Goal: Task Accomplishment & Management: Use online tool/utility

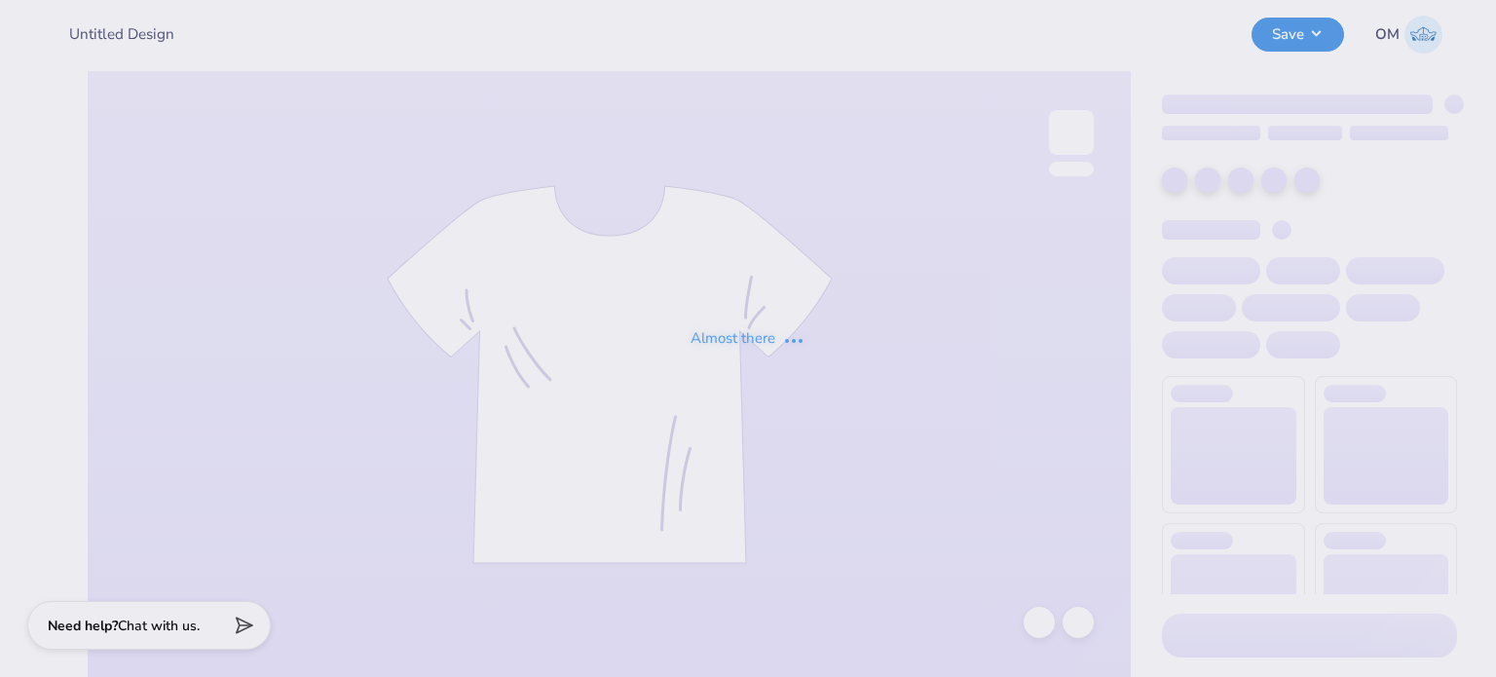
type input "phi rho tote stamps"
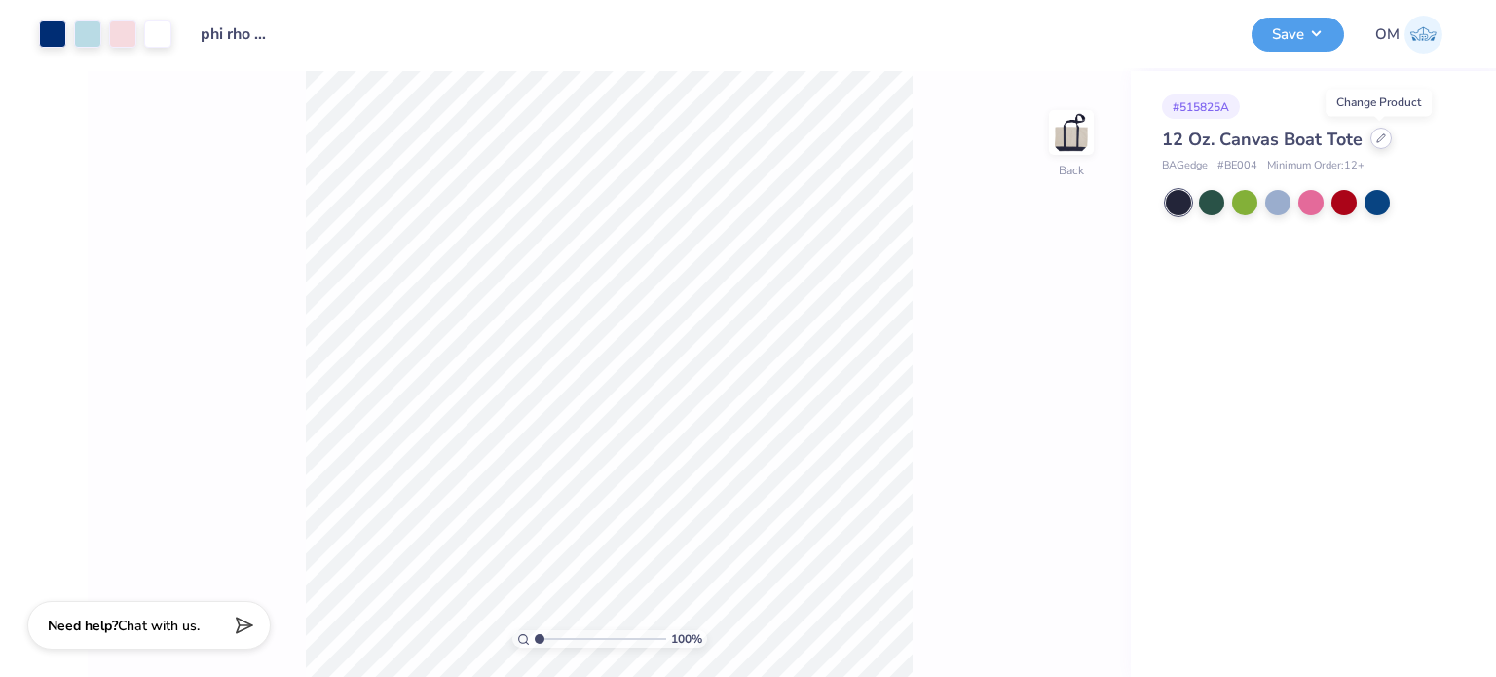
click at [1379, 137] on icon at bounding box center [1381, 138] width 10 height 10
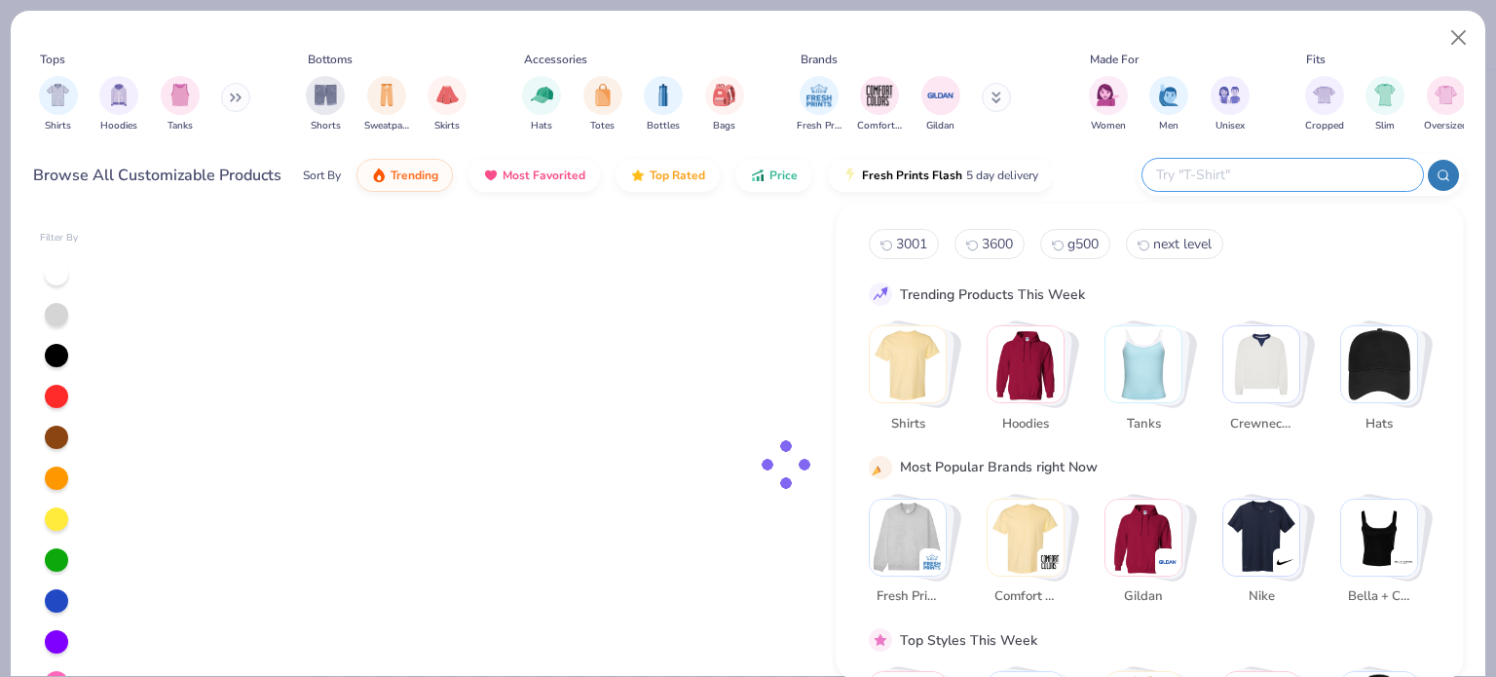
click at [1344, 174] on input "text" at bounding box center [1281, 175] width 255 height 22
paste input "Q1300"
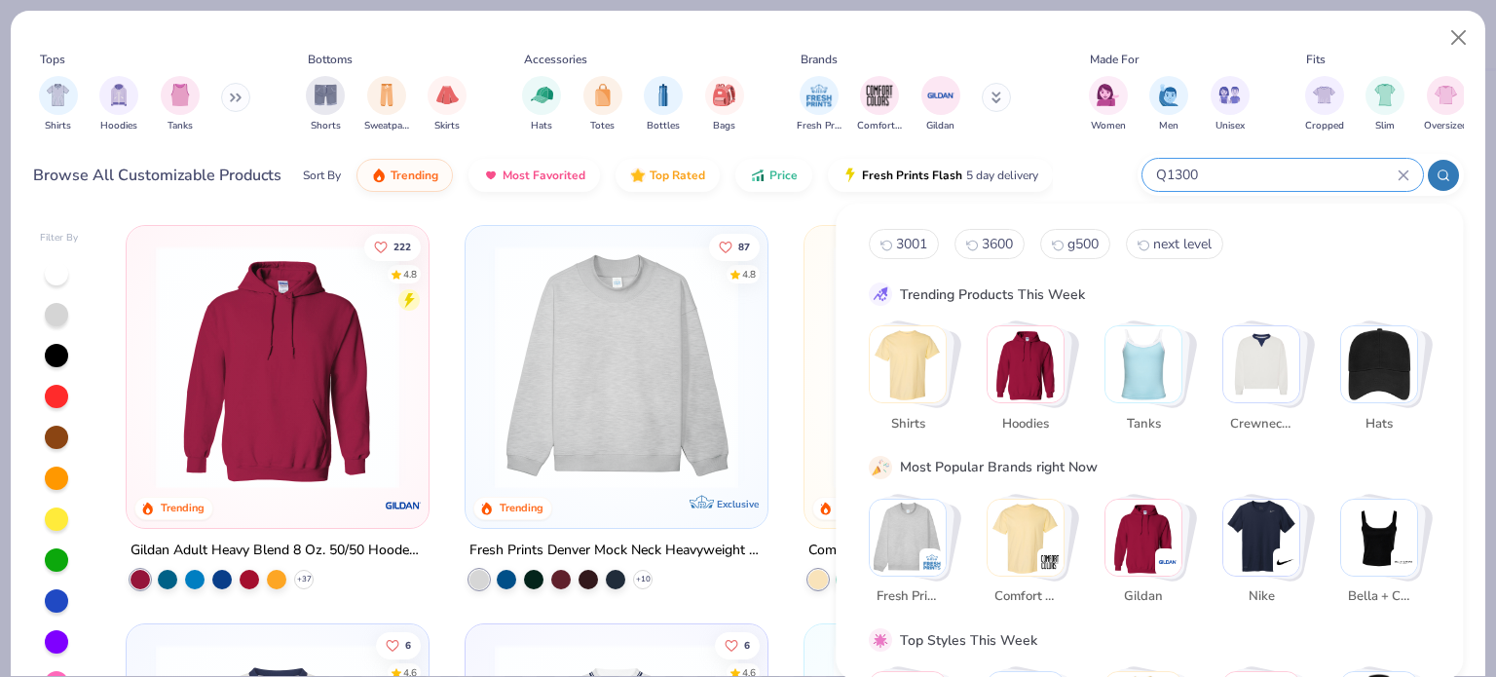
paste input "Q1300"
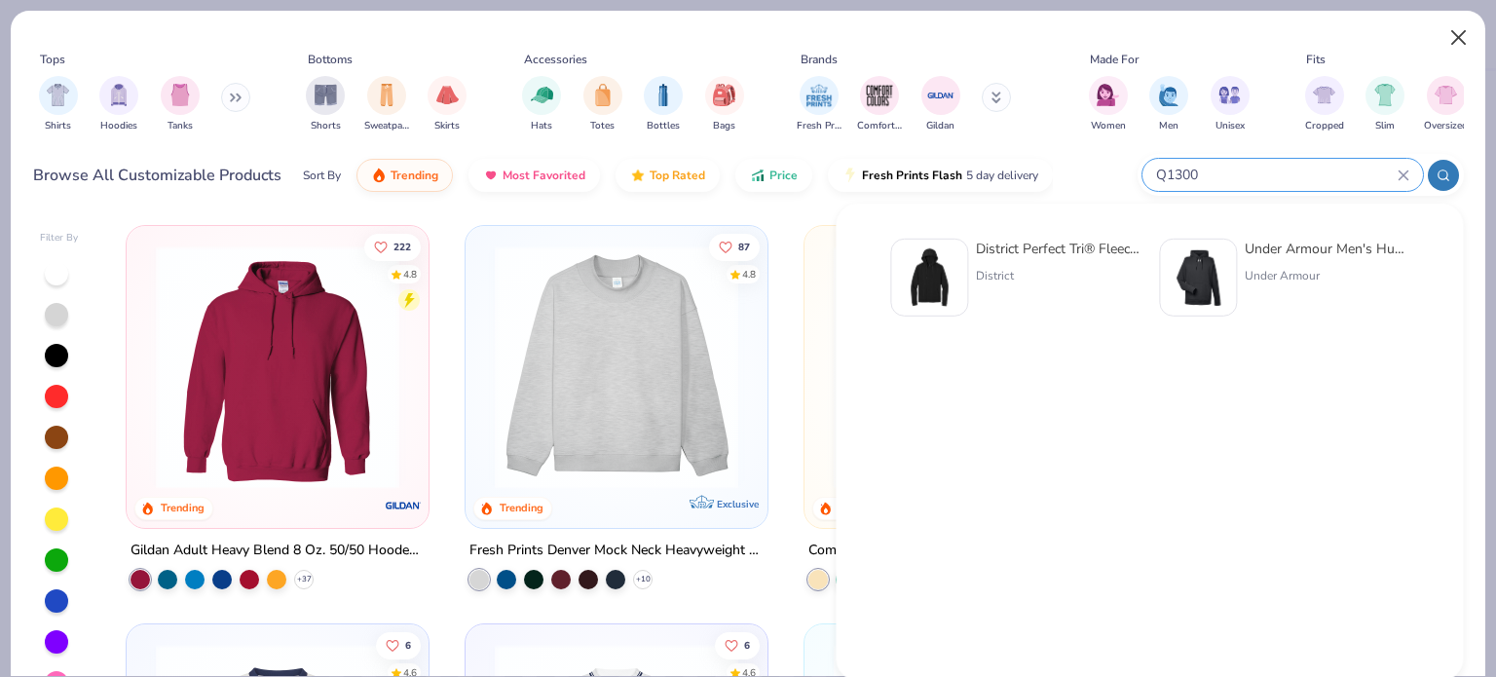
type input "Q1300"
click at [1456, 52] on button "Close" at bounding box center [1458, 37] width 37 height 37
